Goal: Task Accomplishment & Management: Manage account settings

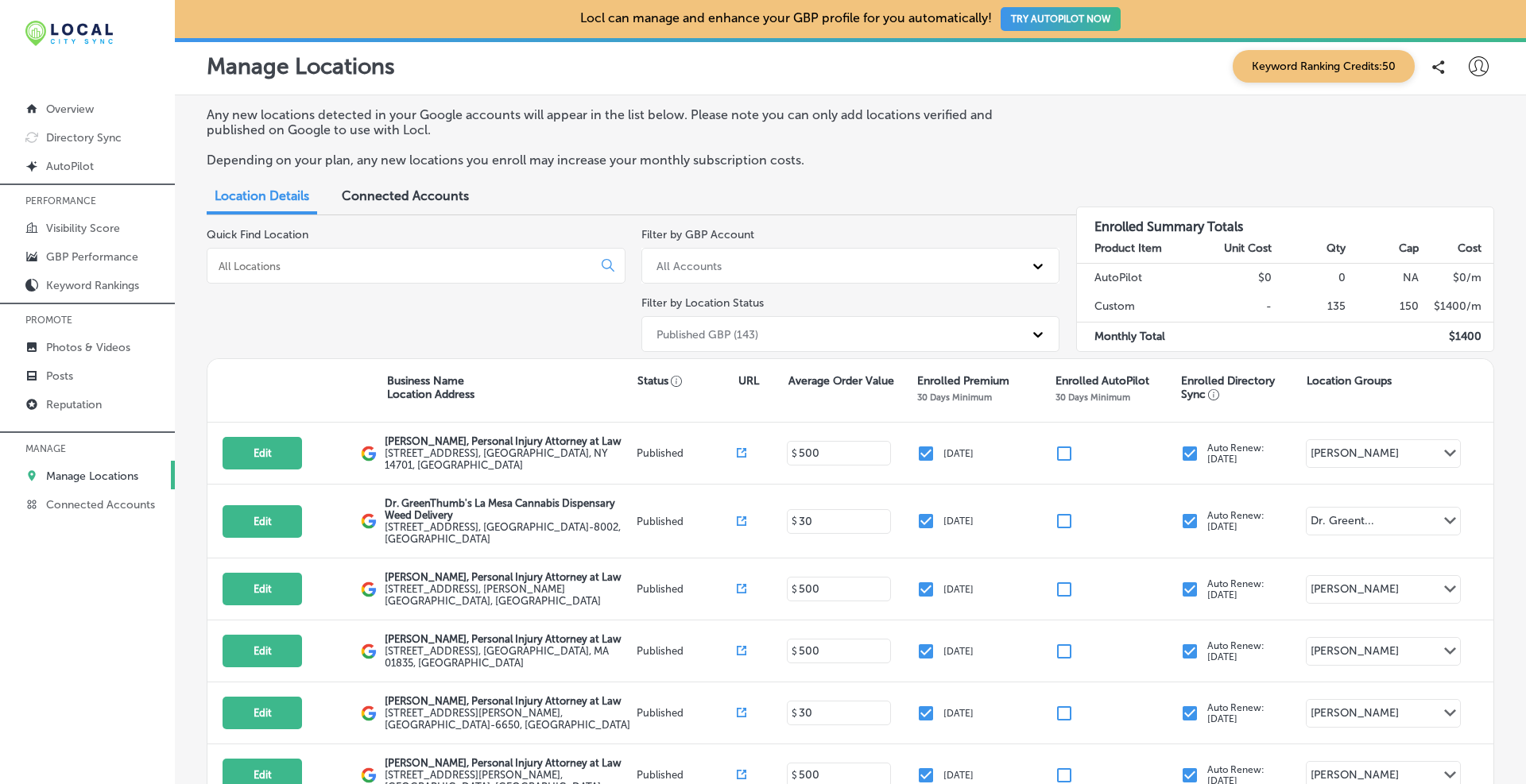
click at [270, 267] on input at bounding box center [403, 266] width 372 height 14
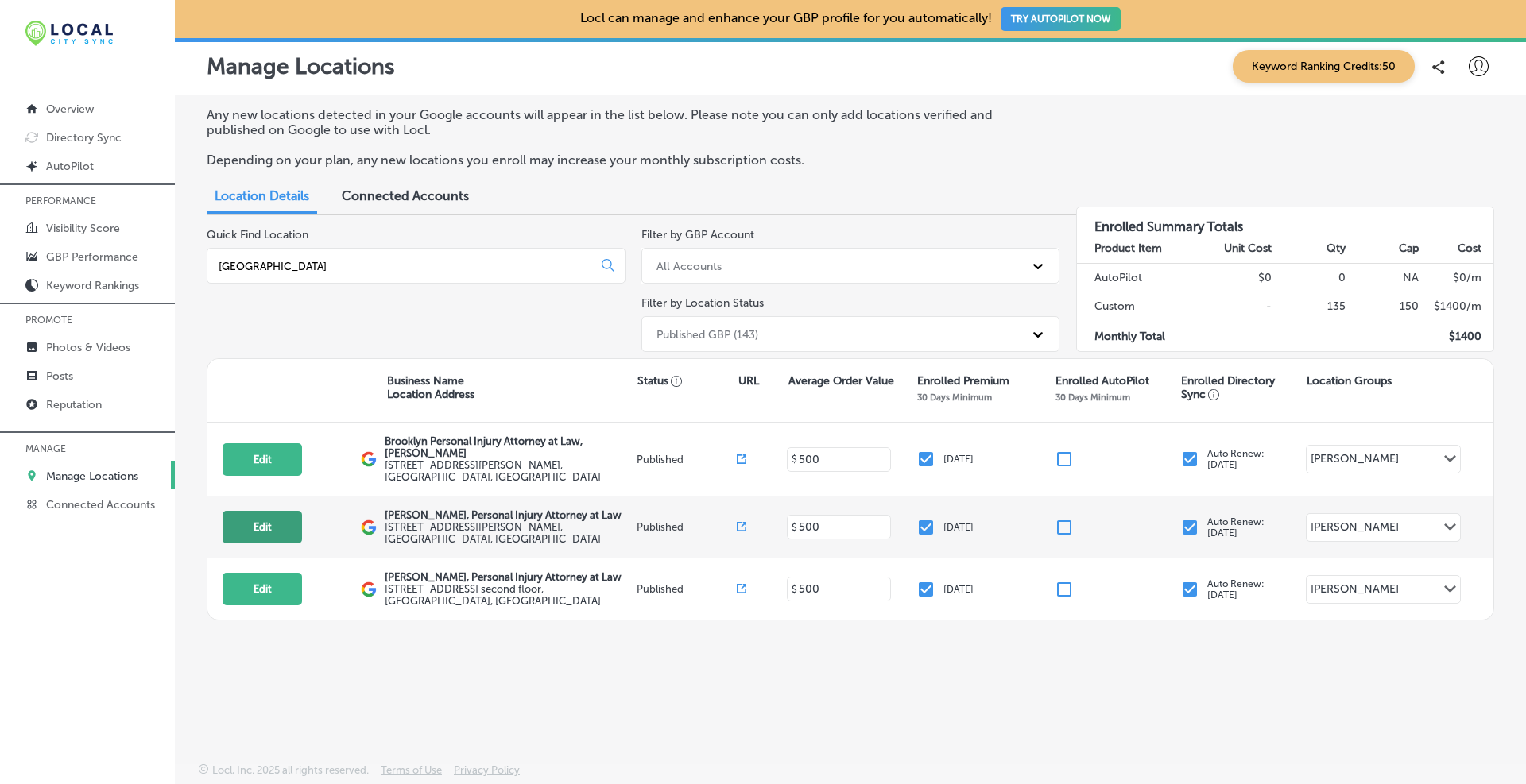
type input "[GEOGRAPHIC_DATA]"
click at [270, 511] on button "Edit" at bounding box center [263, 526] width 80 height 33
select select "US"
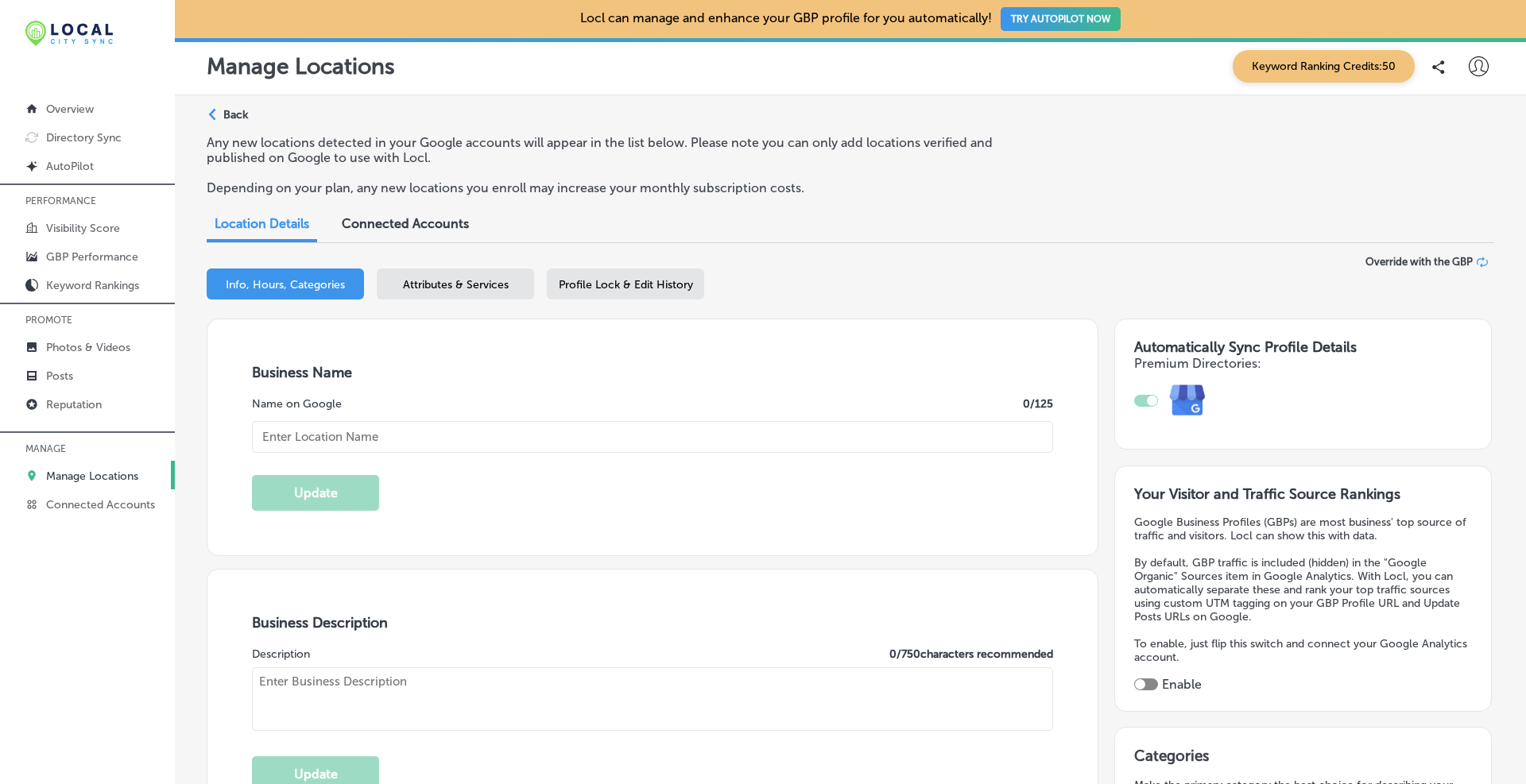
click at [624, 285] on span "Profile Lock & Edit History" at bounding box center [626, 285] width 134 height 14
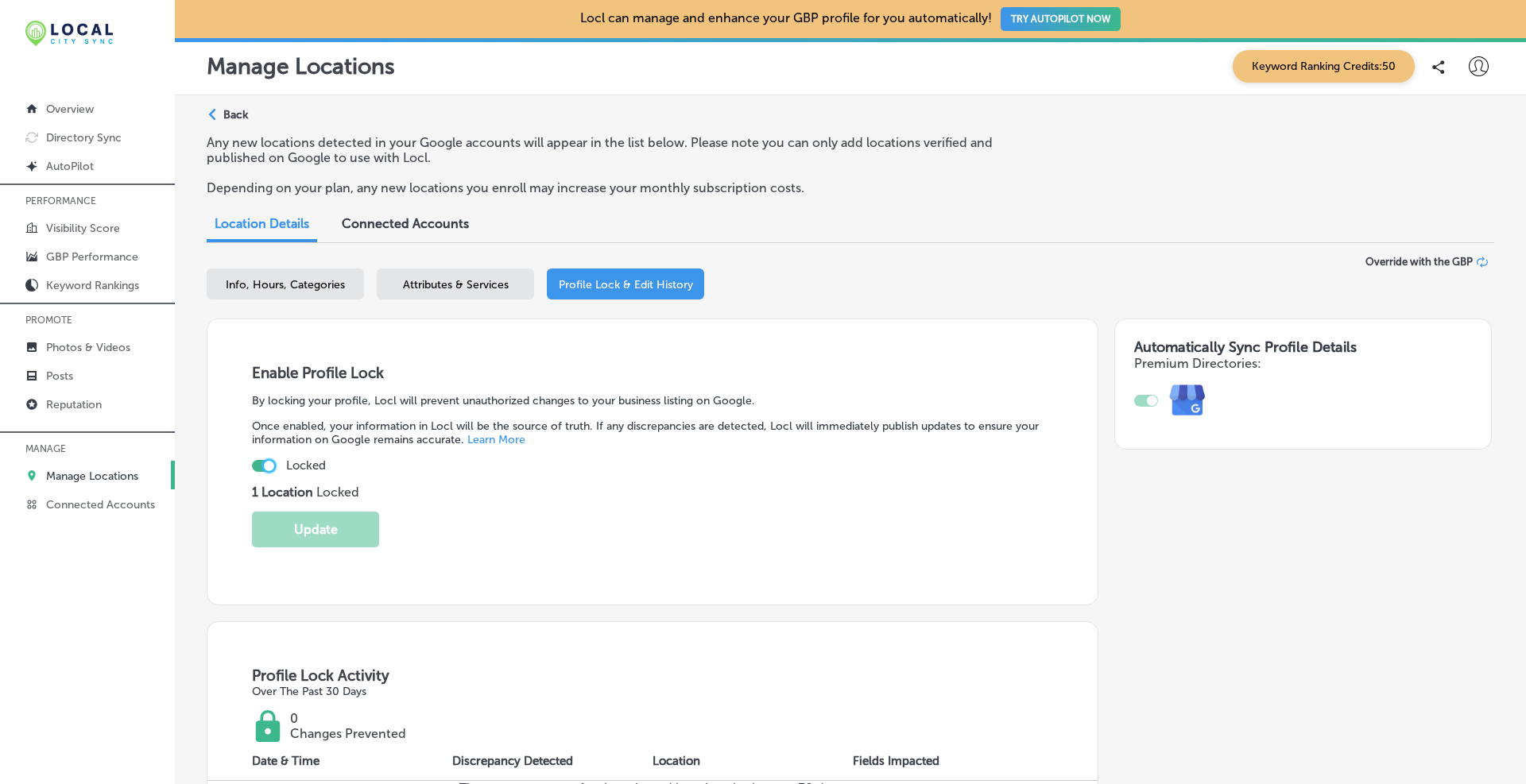
click at [270, 463] on div at bounding box center [269, 465] width 10 height 10
checkbox input "false"
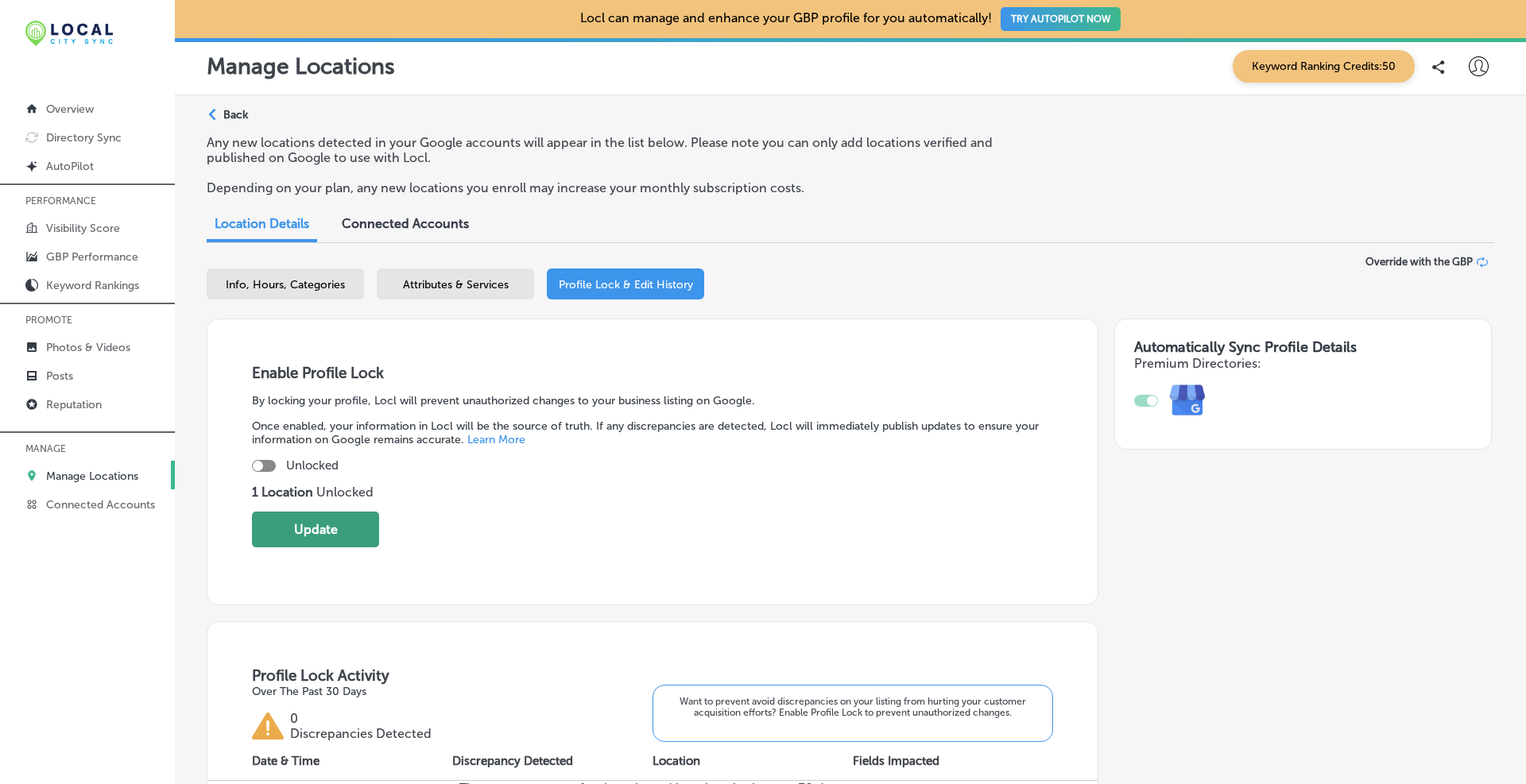
click at [286, 525] on button "Update" at bounding box center [315, 529] width 127 height 36
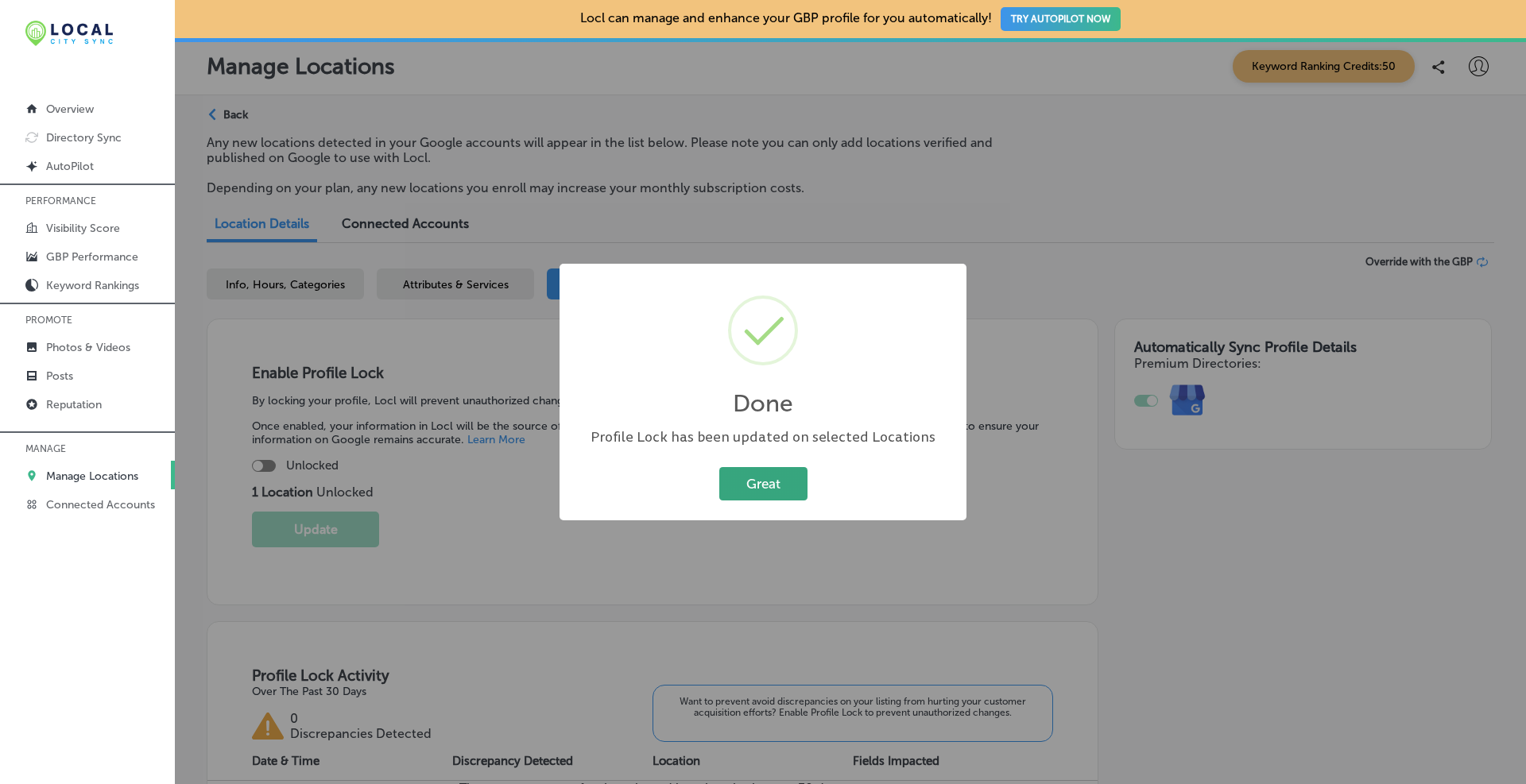
click at [748, 482] on button "Great" at bounding box center [763, 483] width 88 height 33
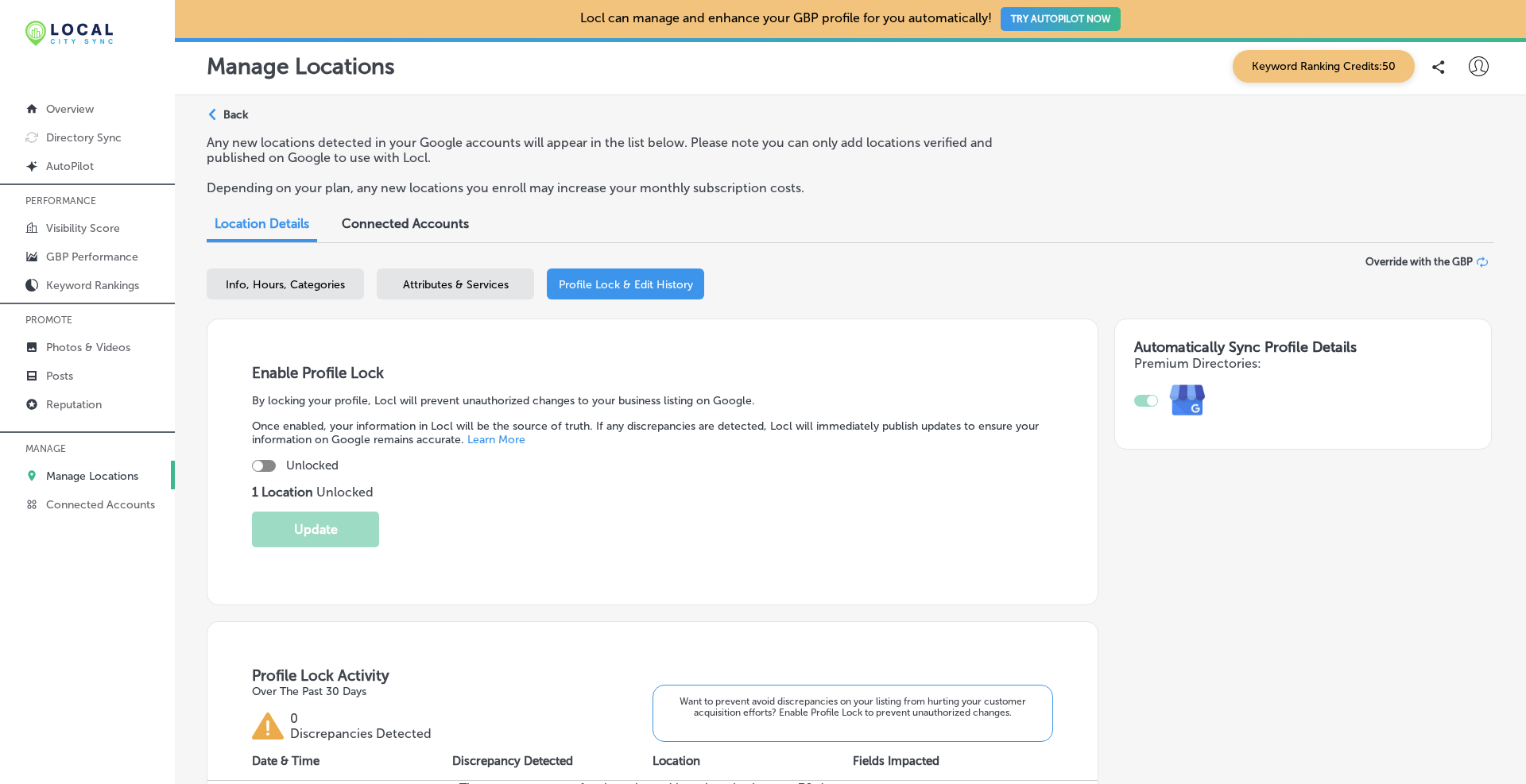
click at [378, 223] on span "Connected Accounts" at bounding box center [405, 223] width 127 height 15
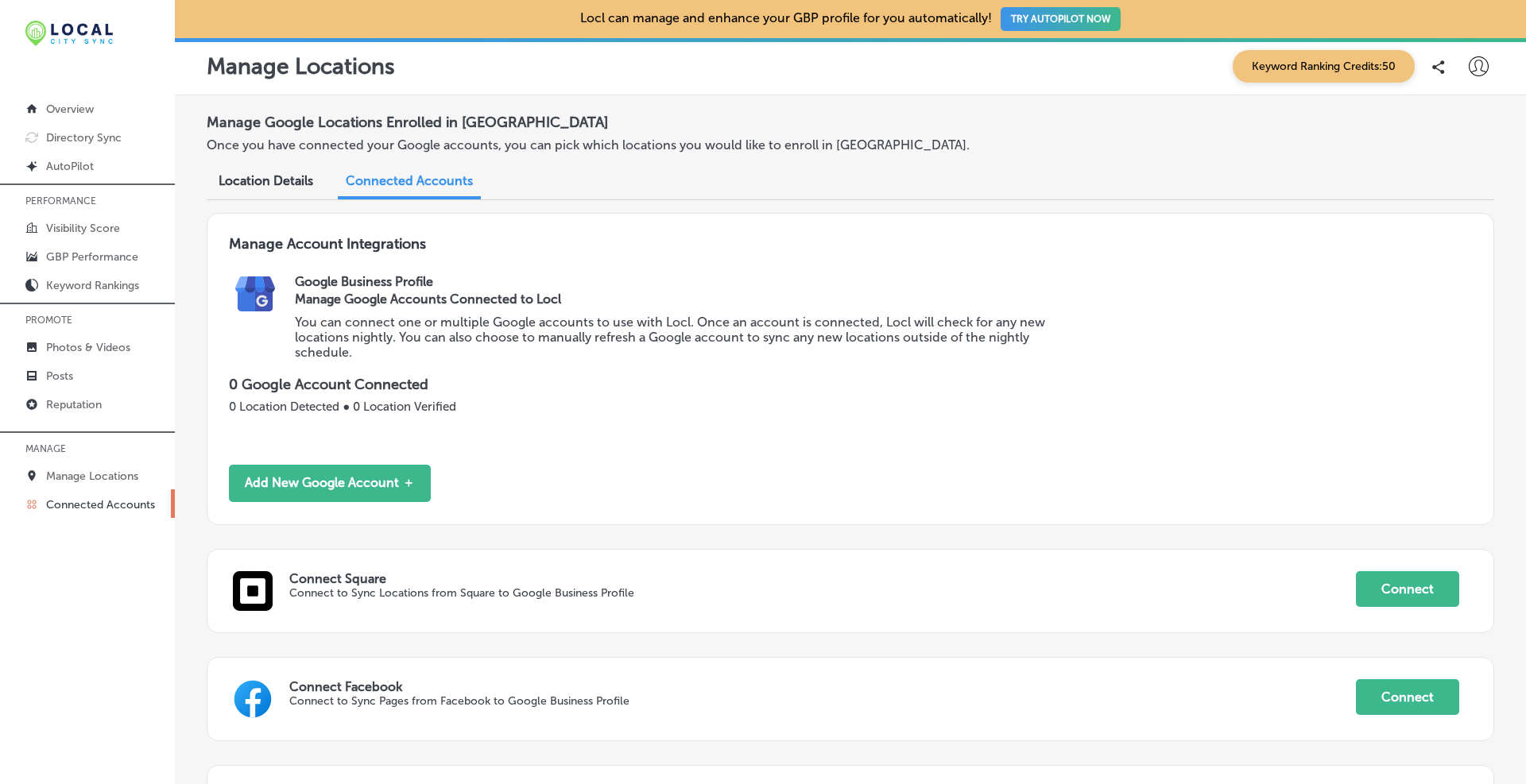
click at [269, 199] on div "Location Details Connected Accounts" at bounding box center [850, 182] width 1288 height 35
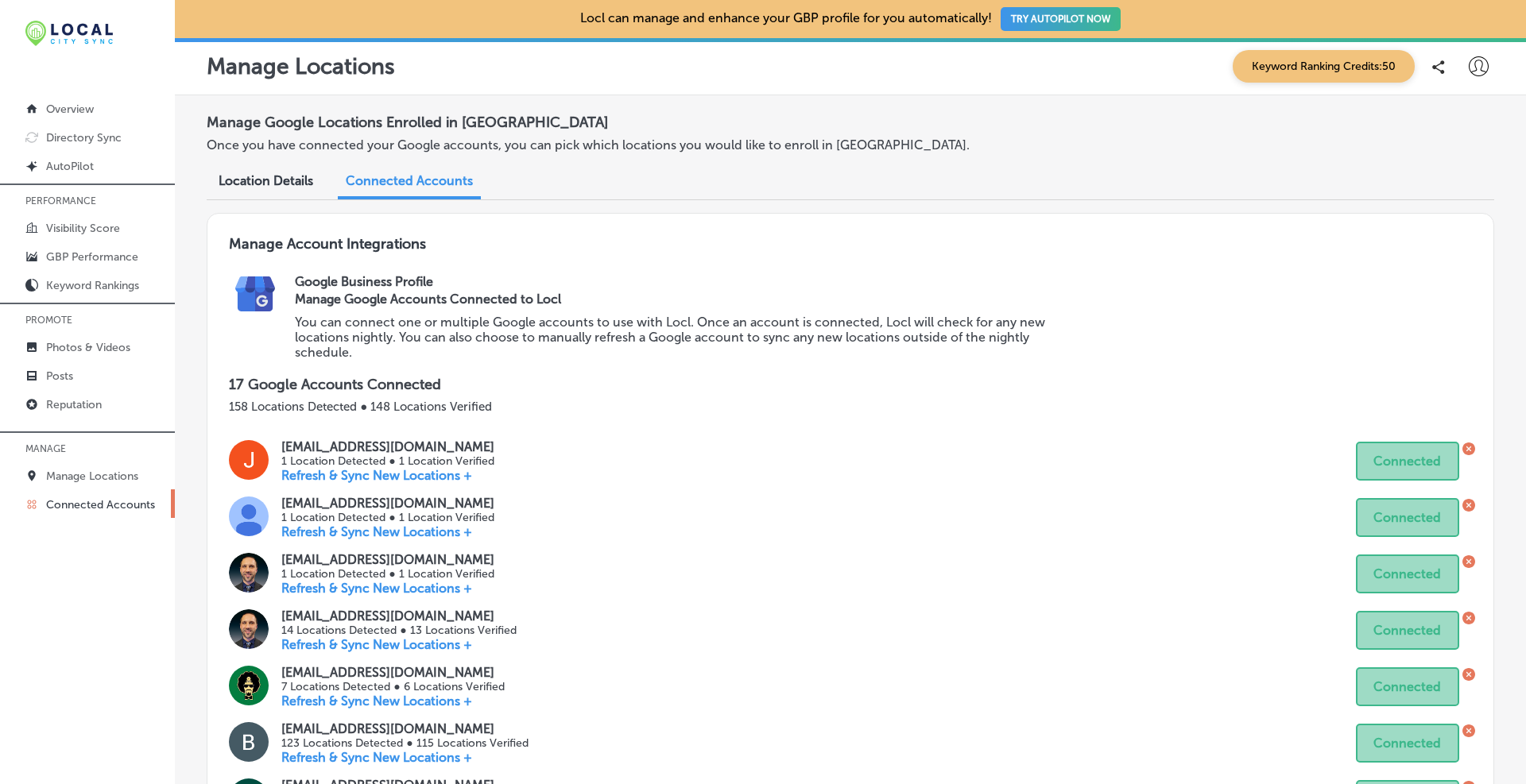
click at [266, 182] on span "Location Details" at bounding box center [266, 180] width 95 height 15
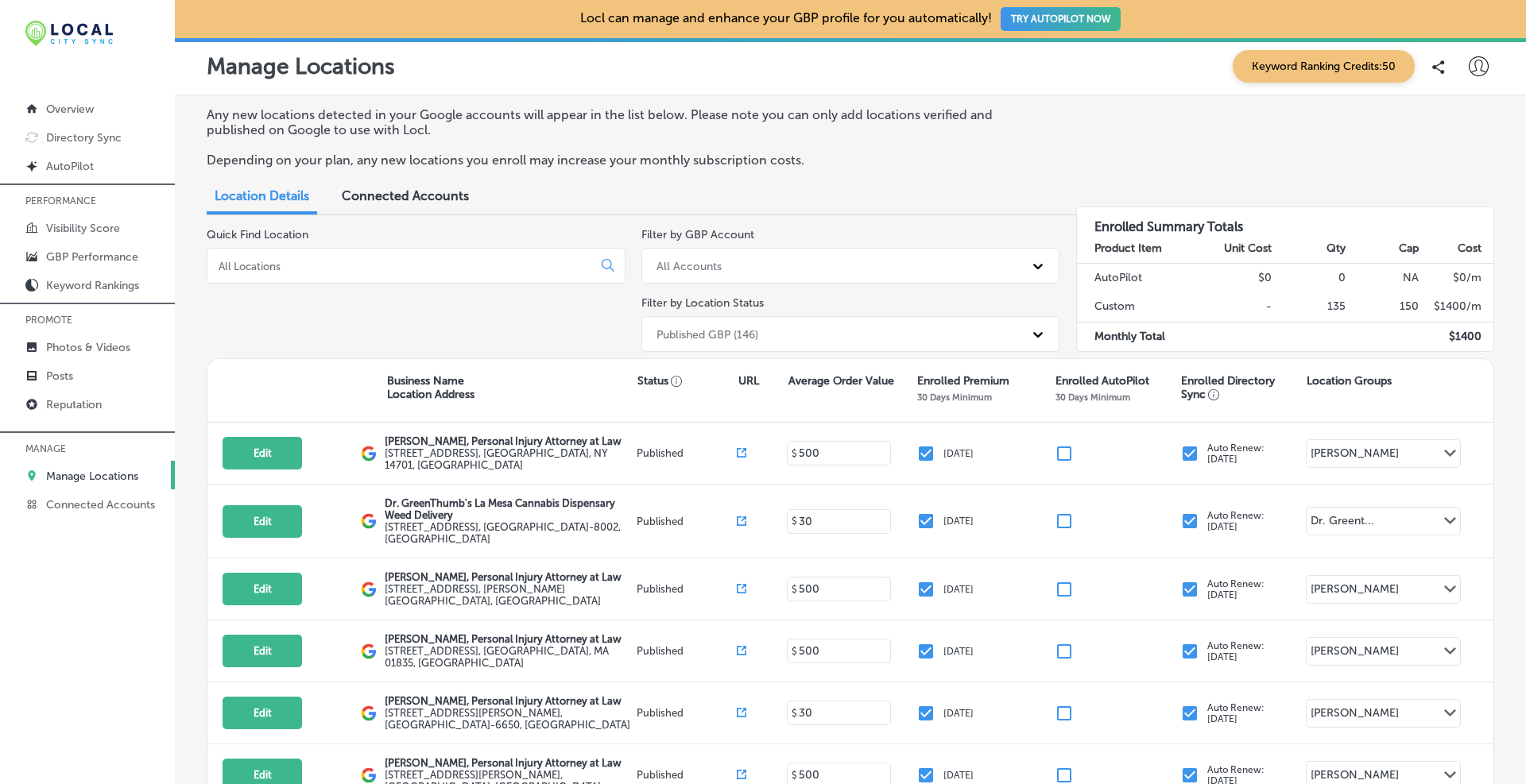
click at [392, 270] on input at bounding box center [403, 266] width 372 height 14
click at [251, 266] on input at bounding box center [403, 266] width 372 height 14
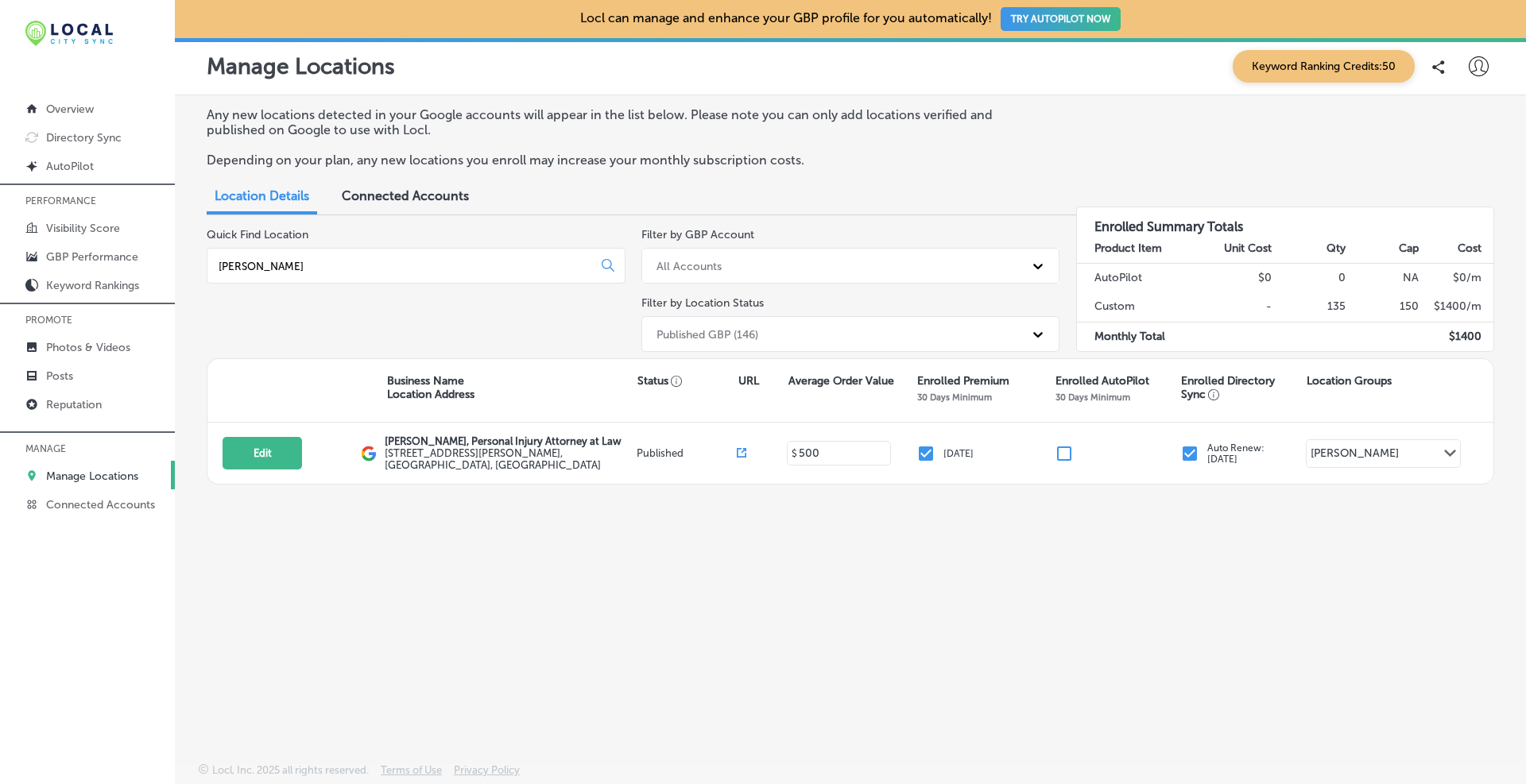
type input "[PERSON_NAME]"
